Goal: Transaction & Acquisition: Purchase product/service

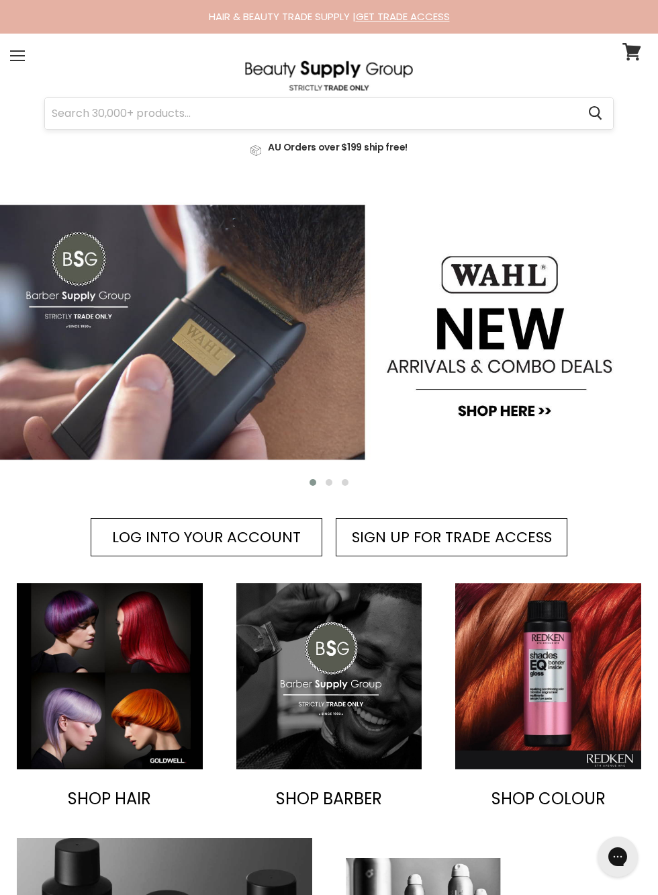
click at [170, 110] on input "Search" at bounding box center [311, 113] width 533 height 31
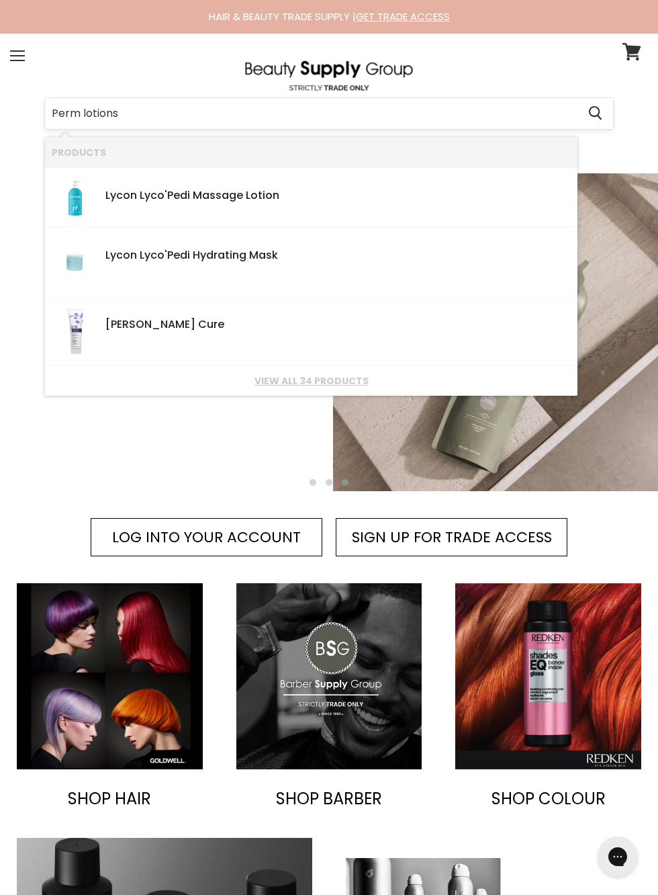
type input "Perm lotions"
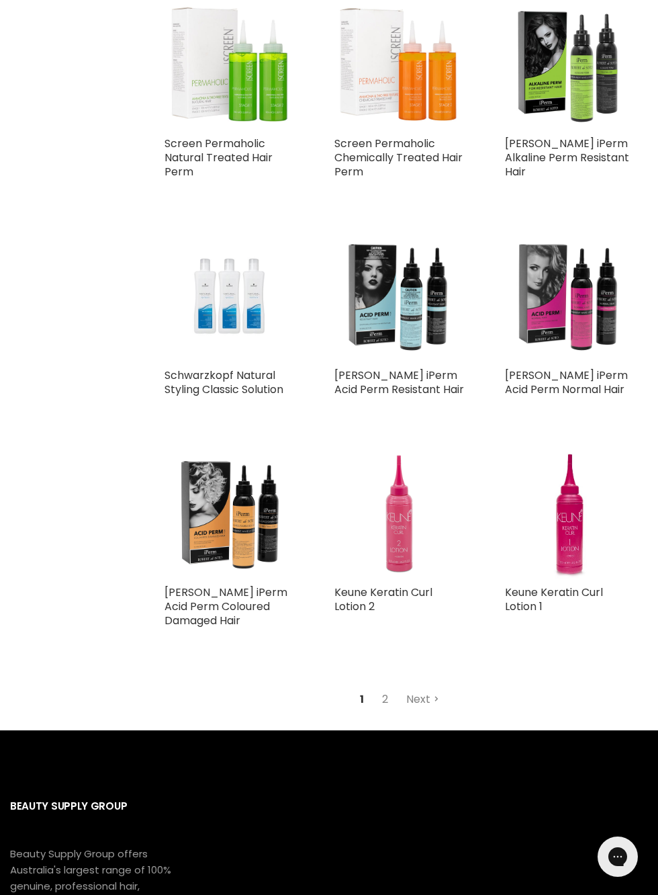
scroll to position [1498, 0]
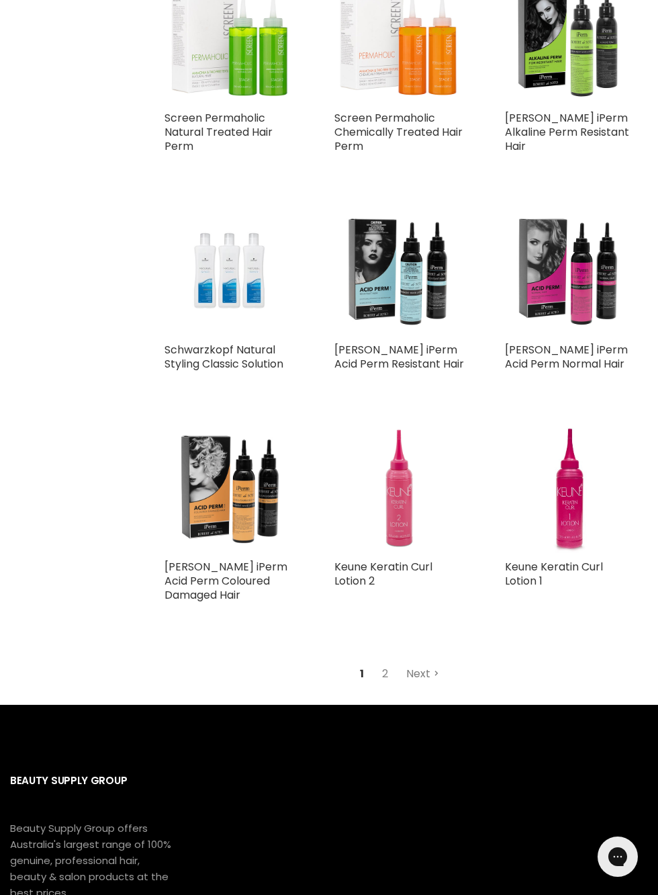
click at [425, 686] on link "Next" at bounding box center [423, 674] width 48 height 24
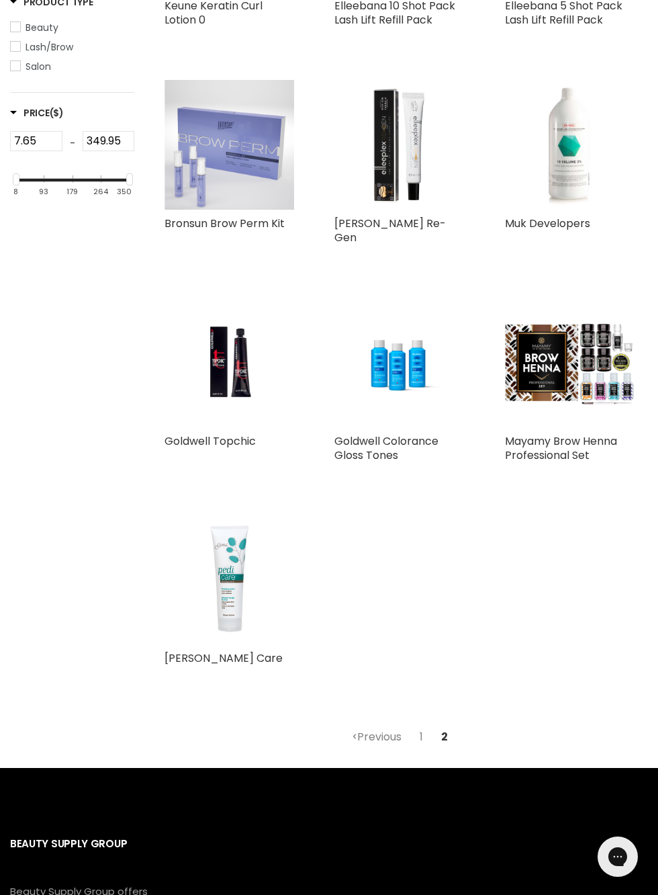
scroll to position [309, 0]
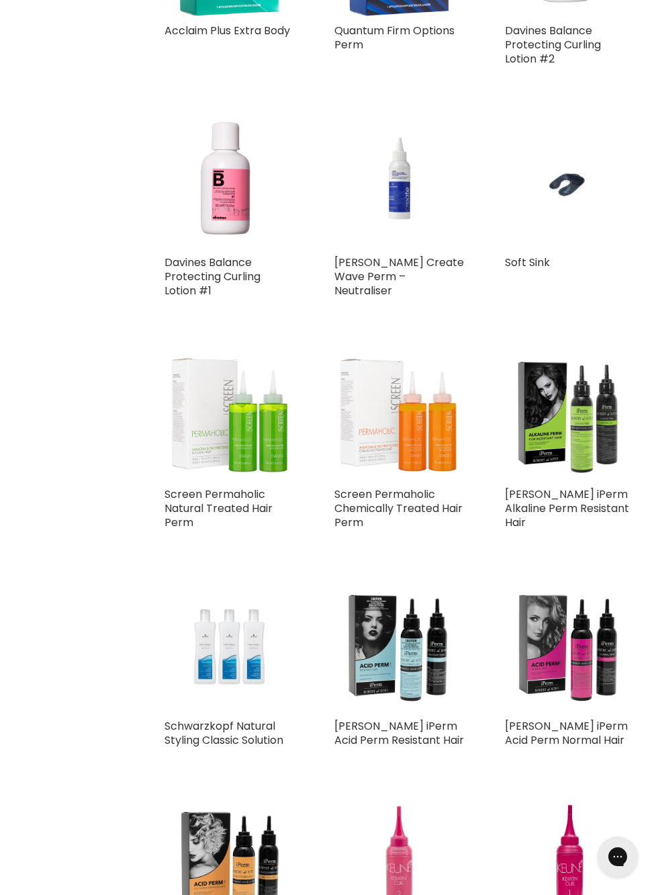
scroll to position [1123, 0]
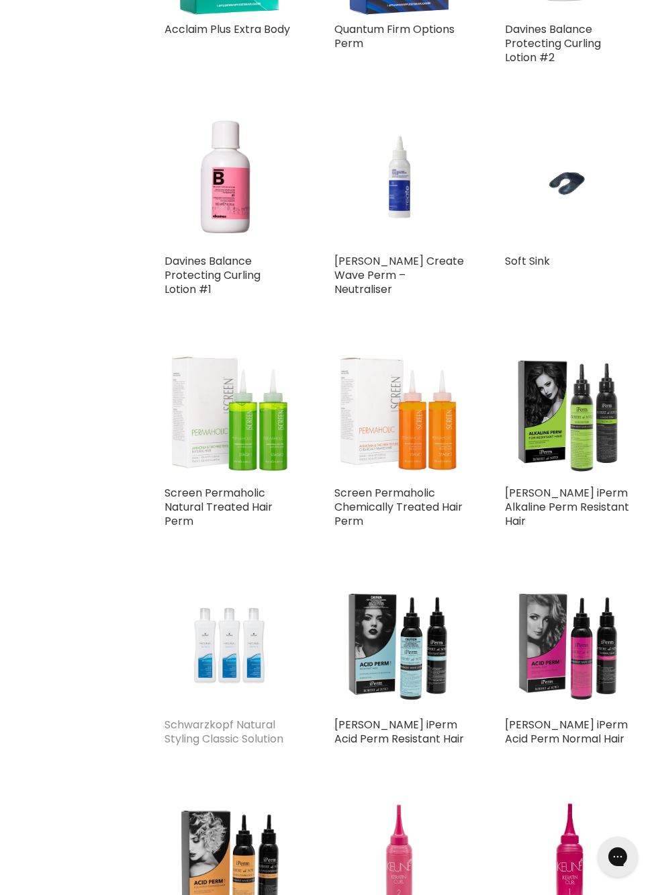
click at [246, 726] on link "Schwarzkopf Natural Styling Classic Solution" at bounding box center [224, 732] width 119 height 30
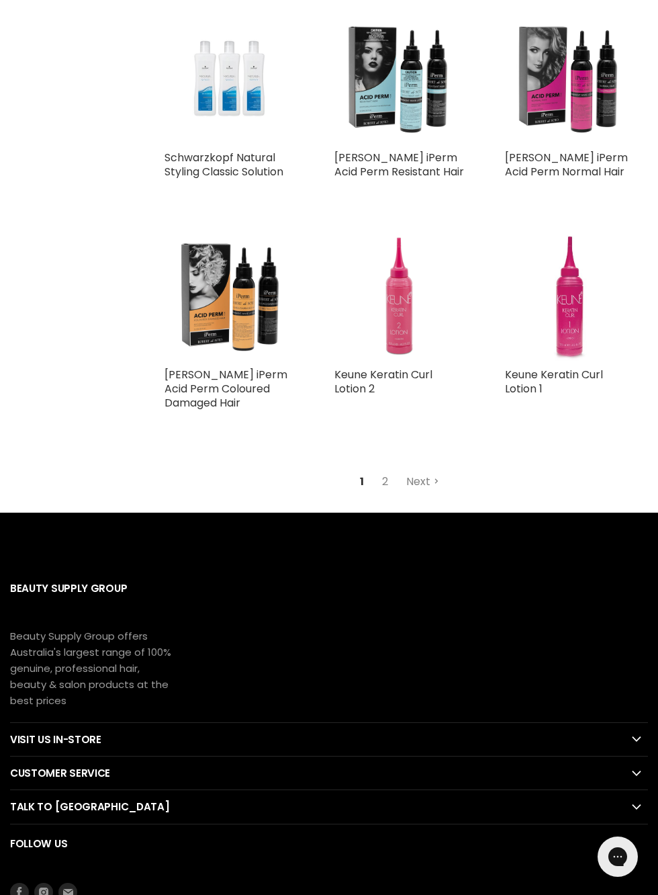
click at [572, 337] on img "Main content" at bounding box center [570, 296] width 69 height 130
